Goal: Information Seeking & Learning: Learn about a topic

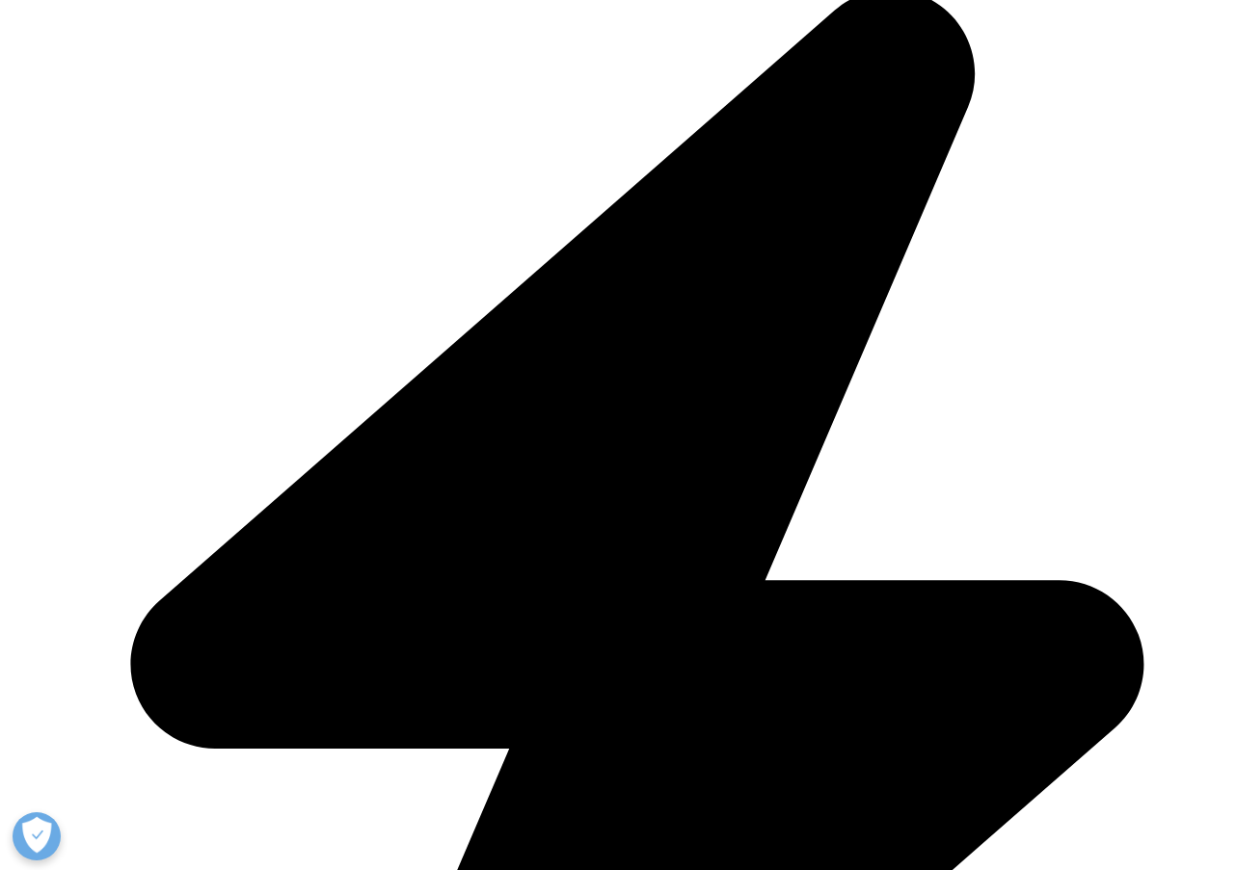
scroll to position [1045, 0]
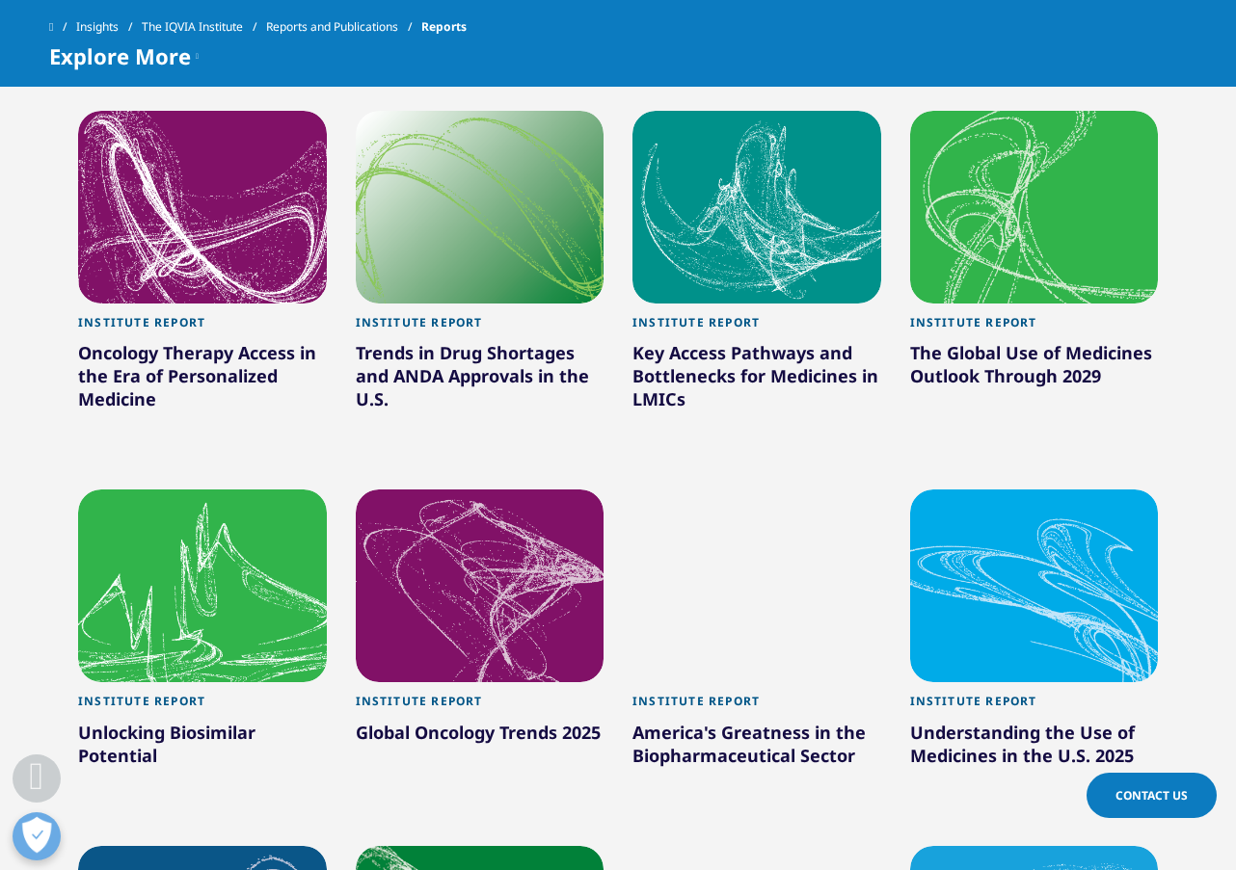
click at [211, 385] on div "Oncology Therapy Access in the Era of Personalized Medicine" at bounding box center [202, 379] width 249 height 77
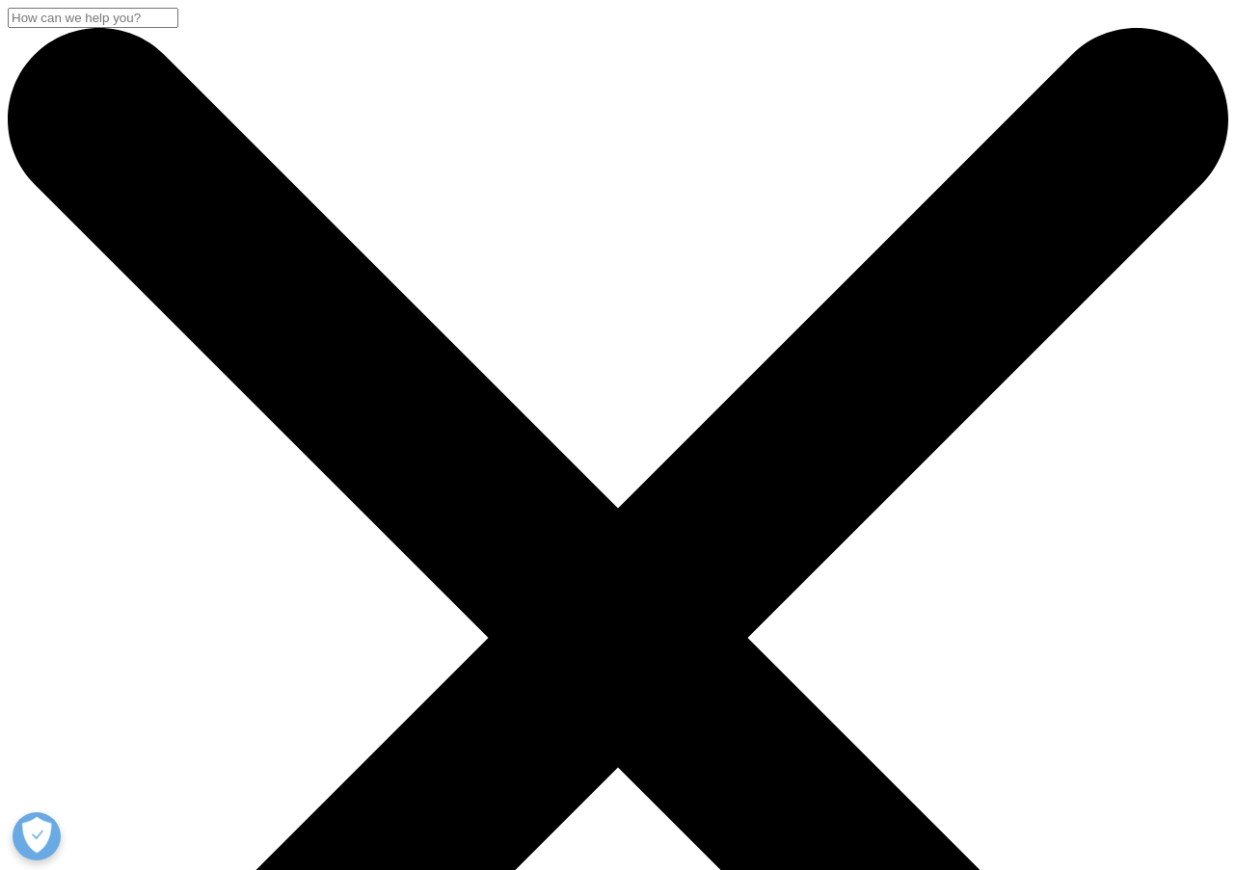
scroll to position [1892, 1137]
drag, startPoint x: 57, startPoint y: 247, endPoint x: 444, endPoint y: 511, distance: 468.9
copy div "Oncology Therapy Access in the Era of Personalized Medicine Trends in regulator…"
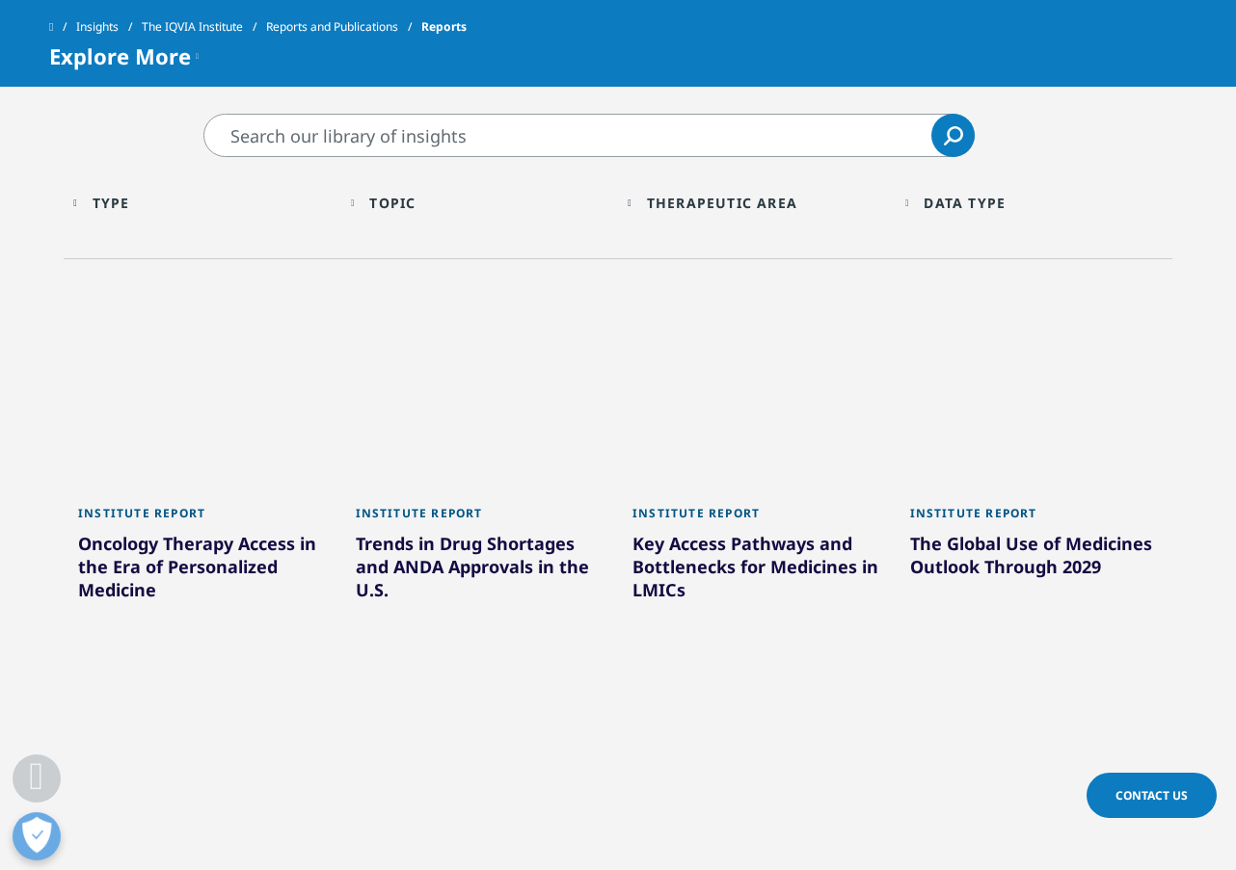
scroll to position [882, 0]
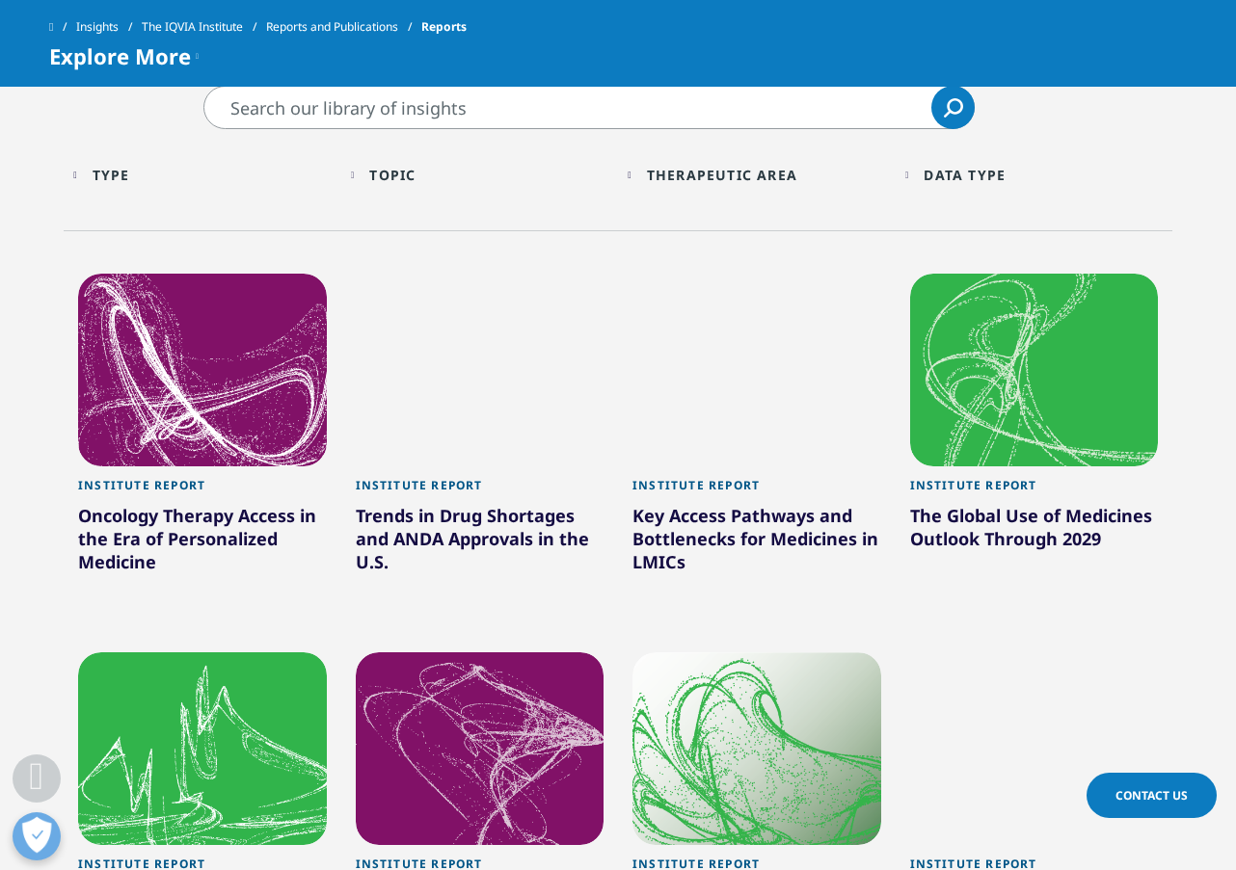
click at [986, 527] on div "The Global Use of Medicines Outlook Through 2029" at bounding box center [1034, 531] width 249 height 54
